Goal: Task Accomplishment & Management: Use online tool/utility

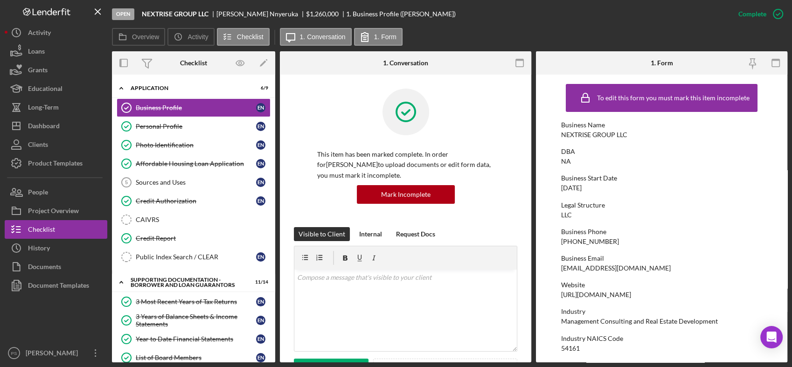
scroll to position [277, 0]
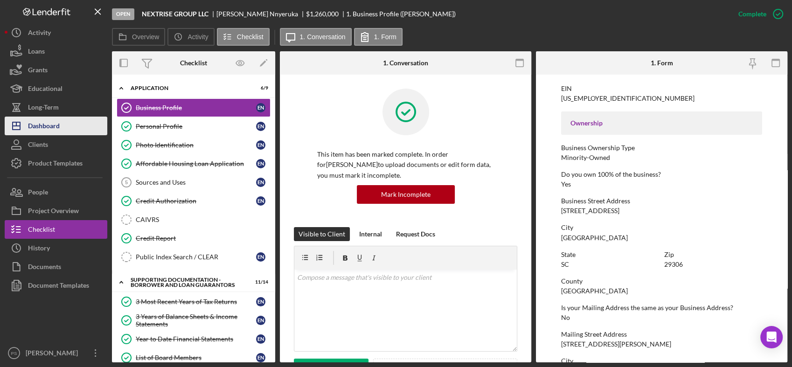
click at [60, 127] on div "Dashboard" at bounding box center [44, 127] width 32 height 21
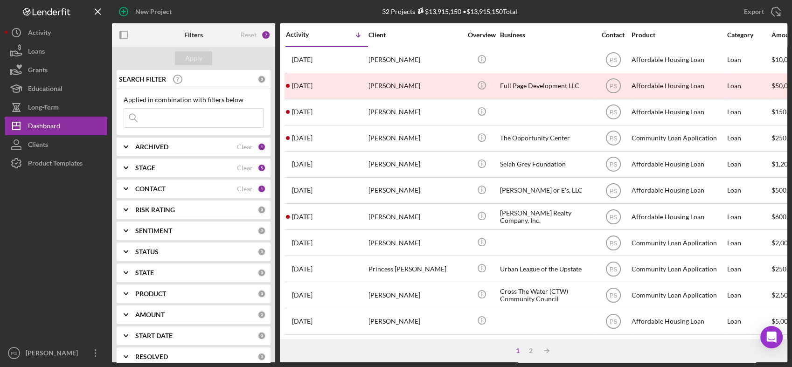
click at [172, 119] on input at bounding box center [193, 118] width 139 height 19
type input "[PERSON_NAME]"
click at [196, 60] on div "Apply" at bounding box center [193, 58] width 17 height 14
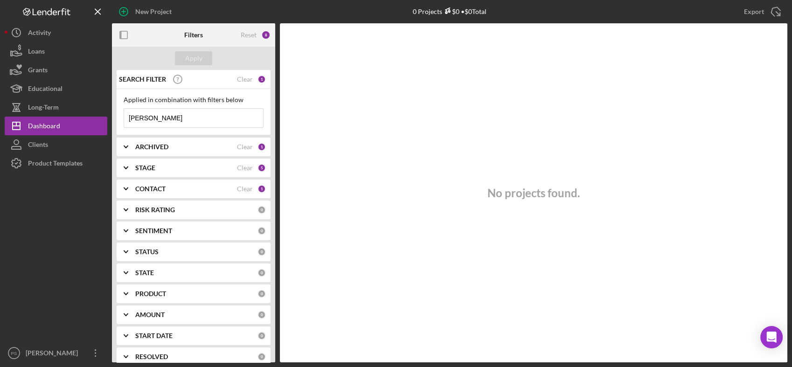
click at [263, 35] on div "8" at bounding box center [265, 34] width 9 height 9
click at [266, 35] on div "8" at bounding box center [265, 34] width 9 height 9
click at [258, 78] on div "1" at bounding box center [262, 79] width 8 height 8
click at [238, 79] on div "Clear" at bounding box center [245, 79] width 16 height 7
click at [202, 59] on button "Apply" at bounding box center [193, 58] width 37 height 14
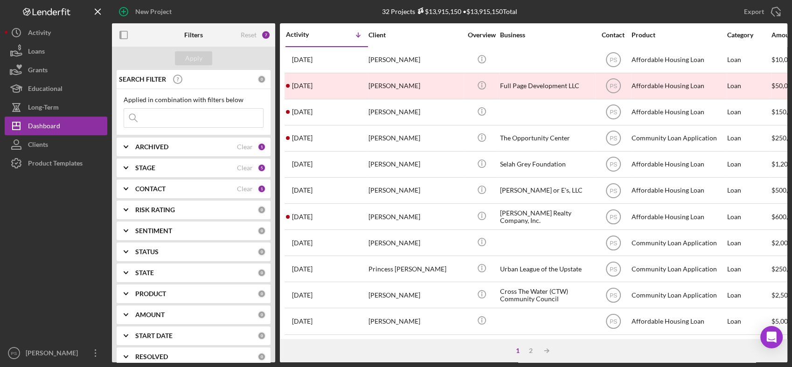
click at [161, 171] on div "STAGE" at bounding box center [186, 167] width 102 height 7
click at [131, 205] on input "Done" at bounding box center [128, 206] width 9 height 9
checkbox input "false"
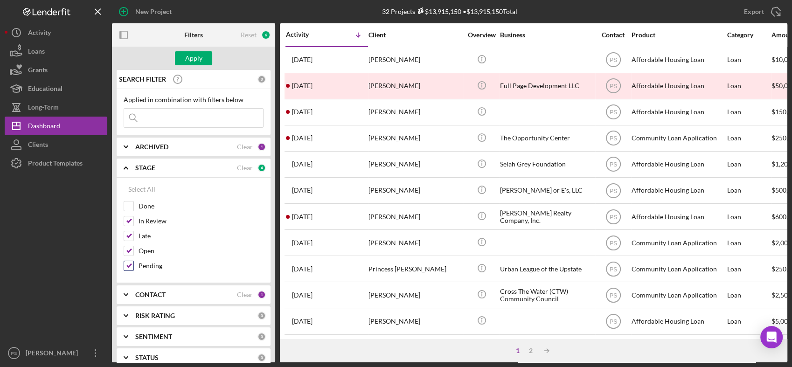
click at [130, 261] on input "Pending" at bounding box center [128, 265] width 9 height 9
checkbox input "false"
click at [196, 54] on div "Apply" at bounding box center [193, 58] width 17 height 14
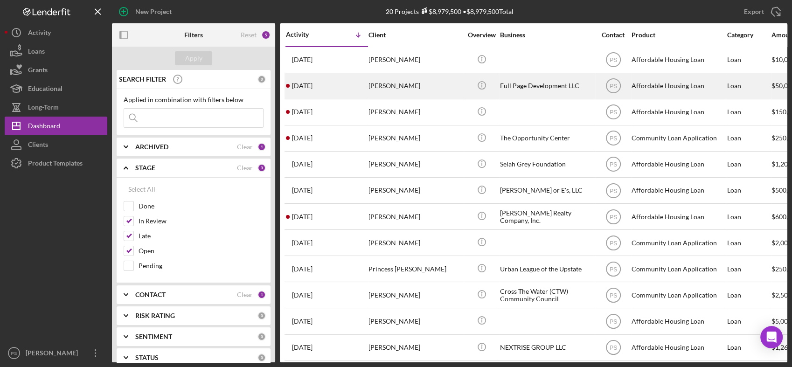
click at [447, 84] on div "[PERSON_NAME]" at bounding box center [415, 86] width 93 height 25
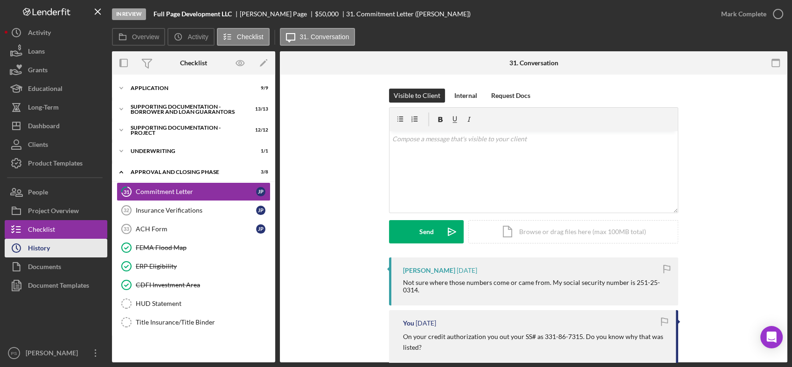
click at [76, 242] on button "Icon/History History" at bounding box center [56, 248] width 103 height 19
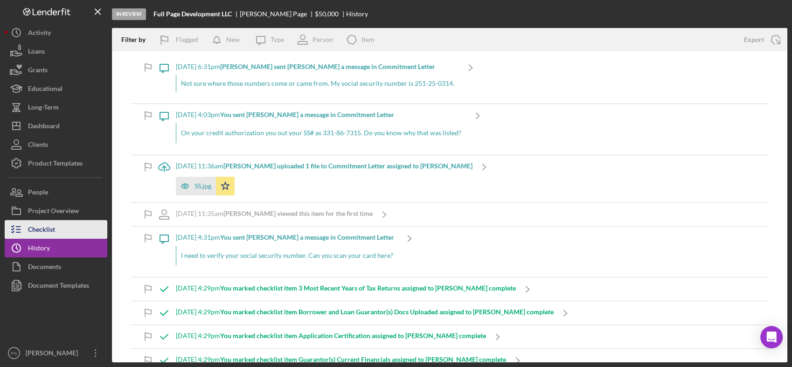
click at [76, 221] on button "Checklist" at bounding box center [56, 229] width 103 height 19
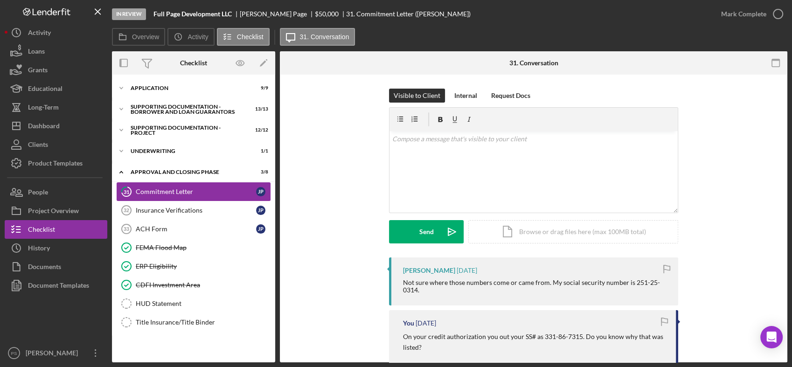
click at [182, 193] on div "Commitment Letter" at bounding box center [196, 191] width 120 height 7
click at [472, 150] on div "v Color teal Color pink Remove color Add row above Add row below Add column bef…" at bounding box center [534, 172] width 288 height 82
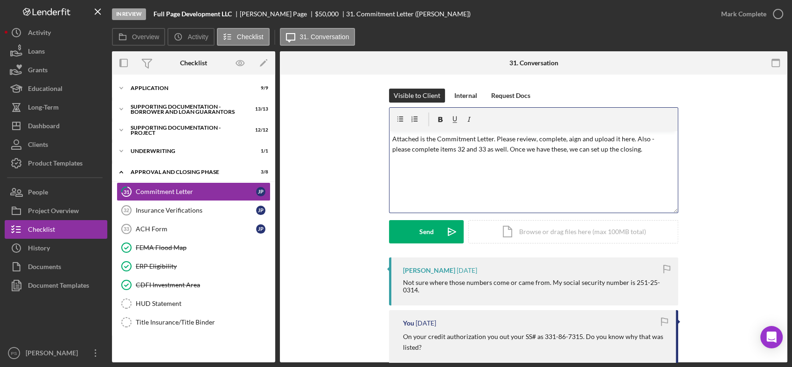
click at [567, 139] on p "Attached is the Commitment Letter. Please review, complete, aign and upload it …" at bounding box center [534, 144] width 283 height 21
click at [543, 231] on div "Icon/Document Browse or drag files here (max 100MB total) Tap to choose files o…" at bounding box center [574, 231] width 210 height 23
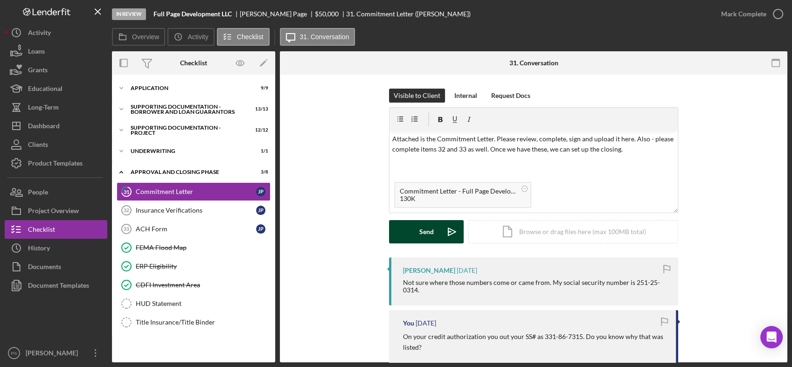
click at [438, 230] on button "Send Icon/icon-invite-send" at bounding box center [426, 231] width 75 height 23
